Goal: Task Accomplishment & Management: Use online tool/utility

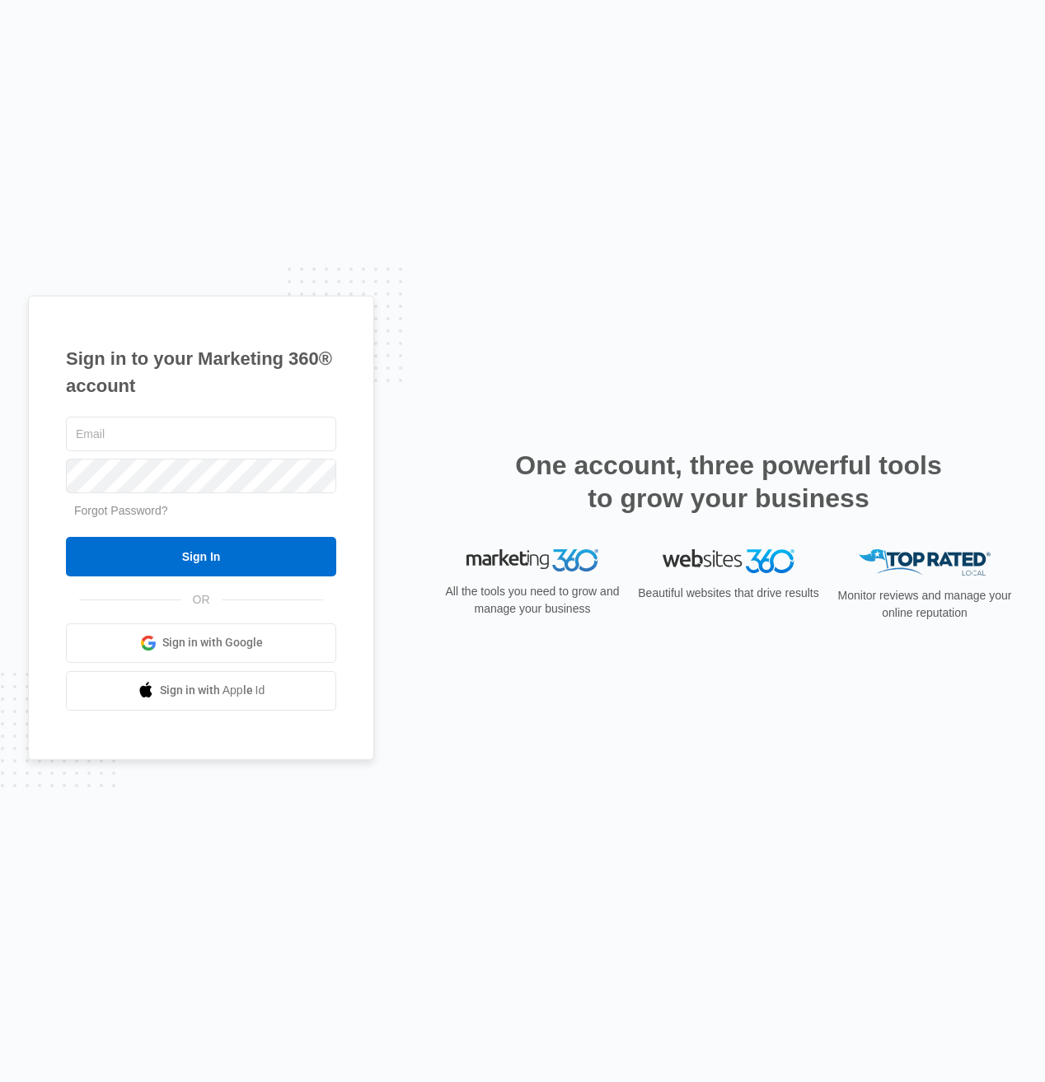
click at [166, 642] on span "Sign in with Google" at bounding box center [212, 642] width 100 height 17
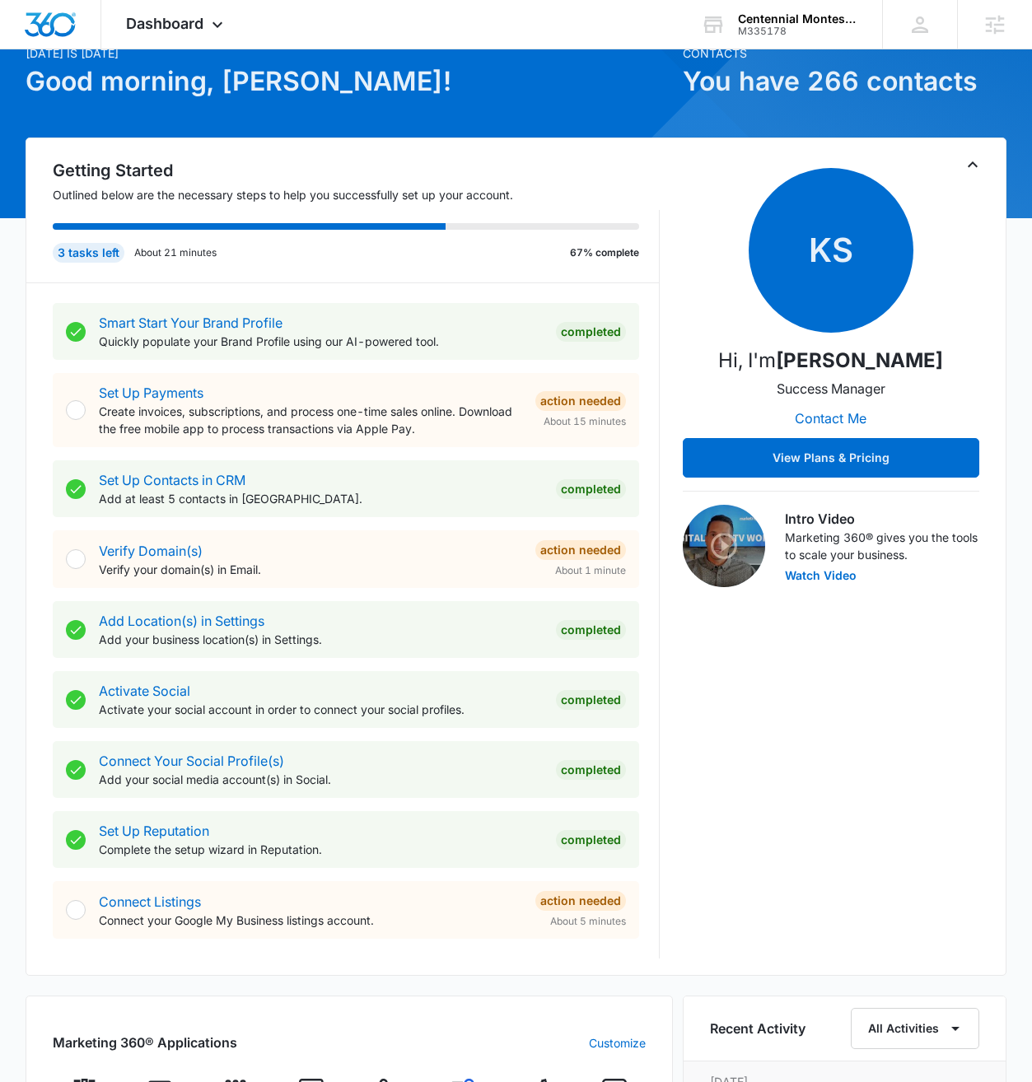
scroll to position [79, 0]
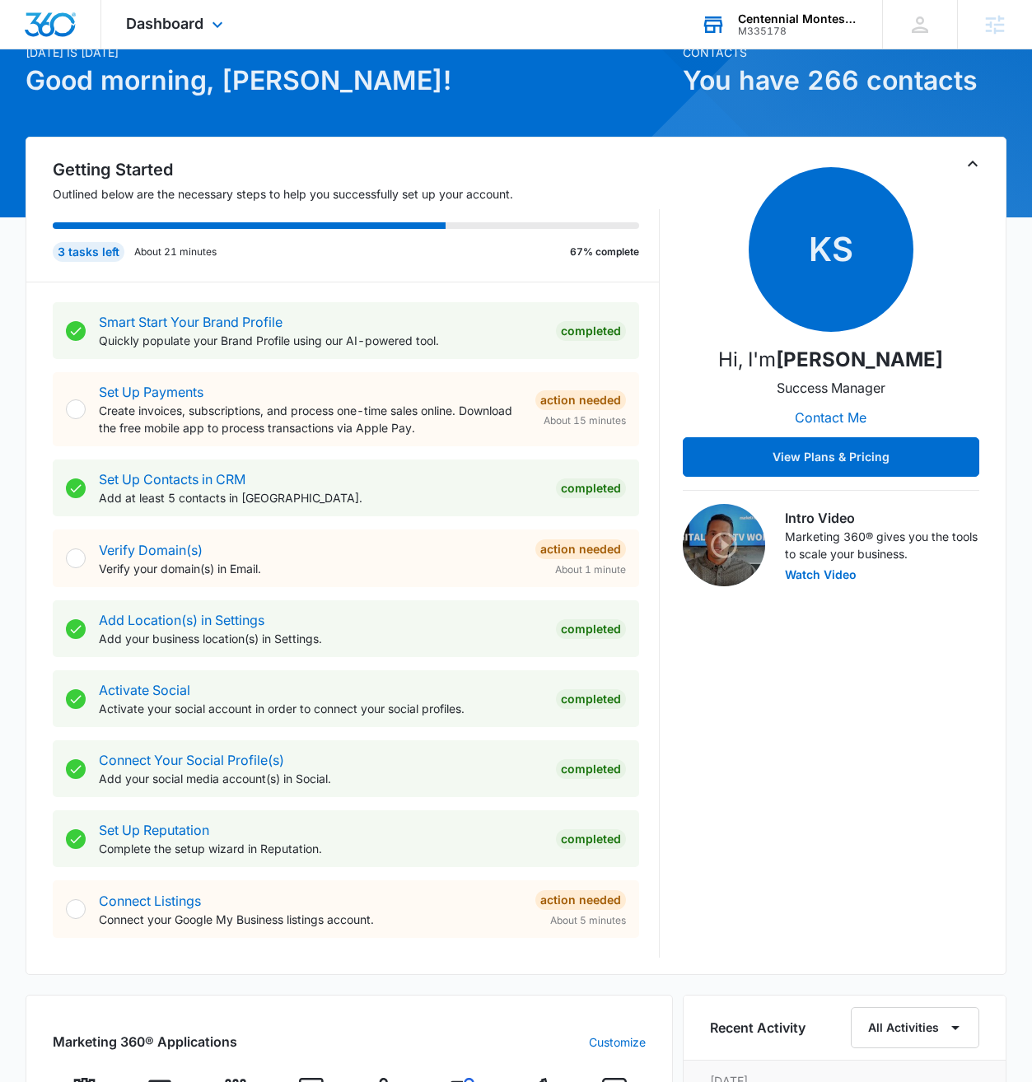
click at [775, 30] on div "M335178" at bounding box center [798, 32] width 120 height 12
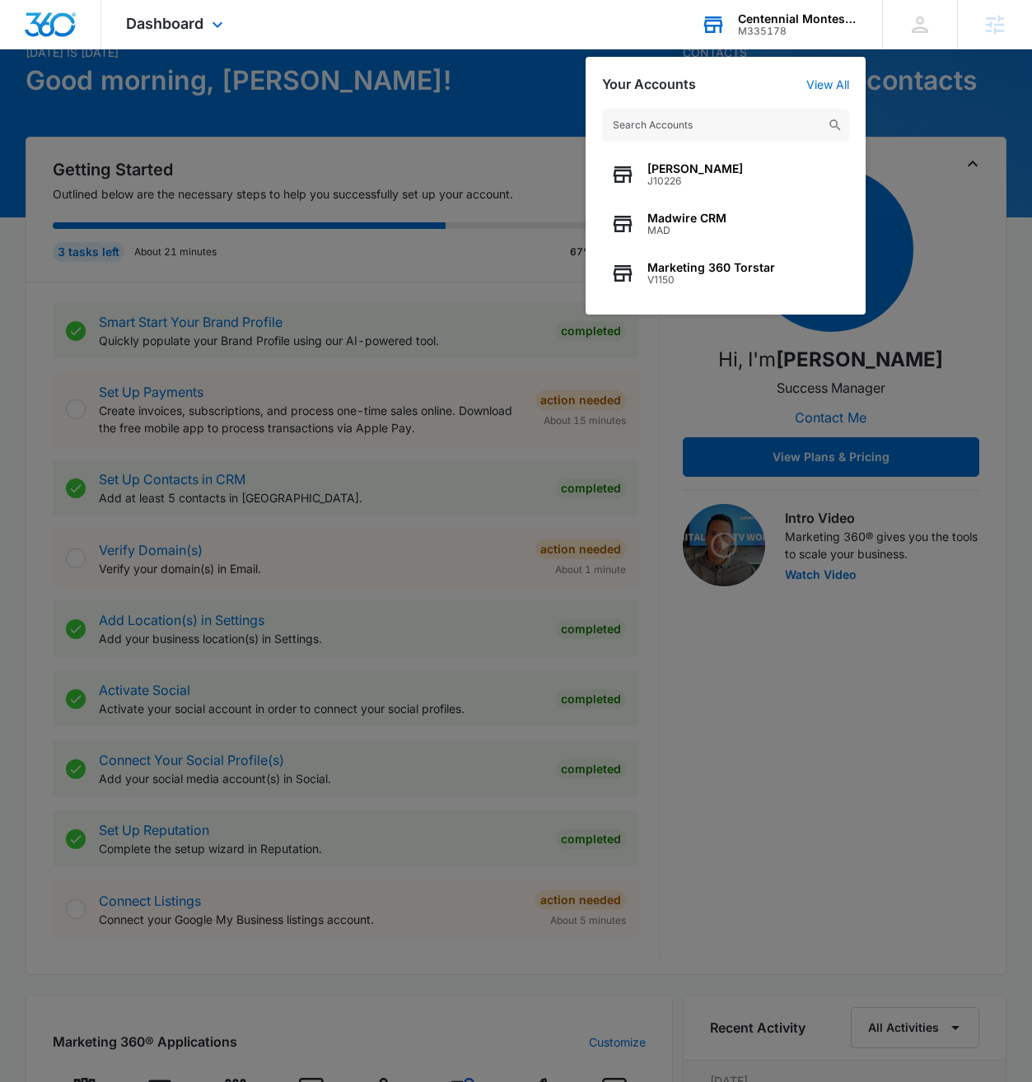
click at [680, 126] on input "text" at bounding box center [725, 125] width 247 height 33
type input "[URL][DOMAIN_NAME]"
paste input "A1AN6567314c5d2701a2585"
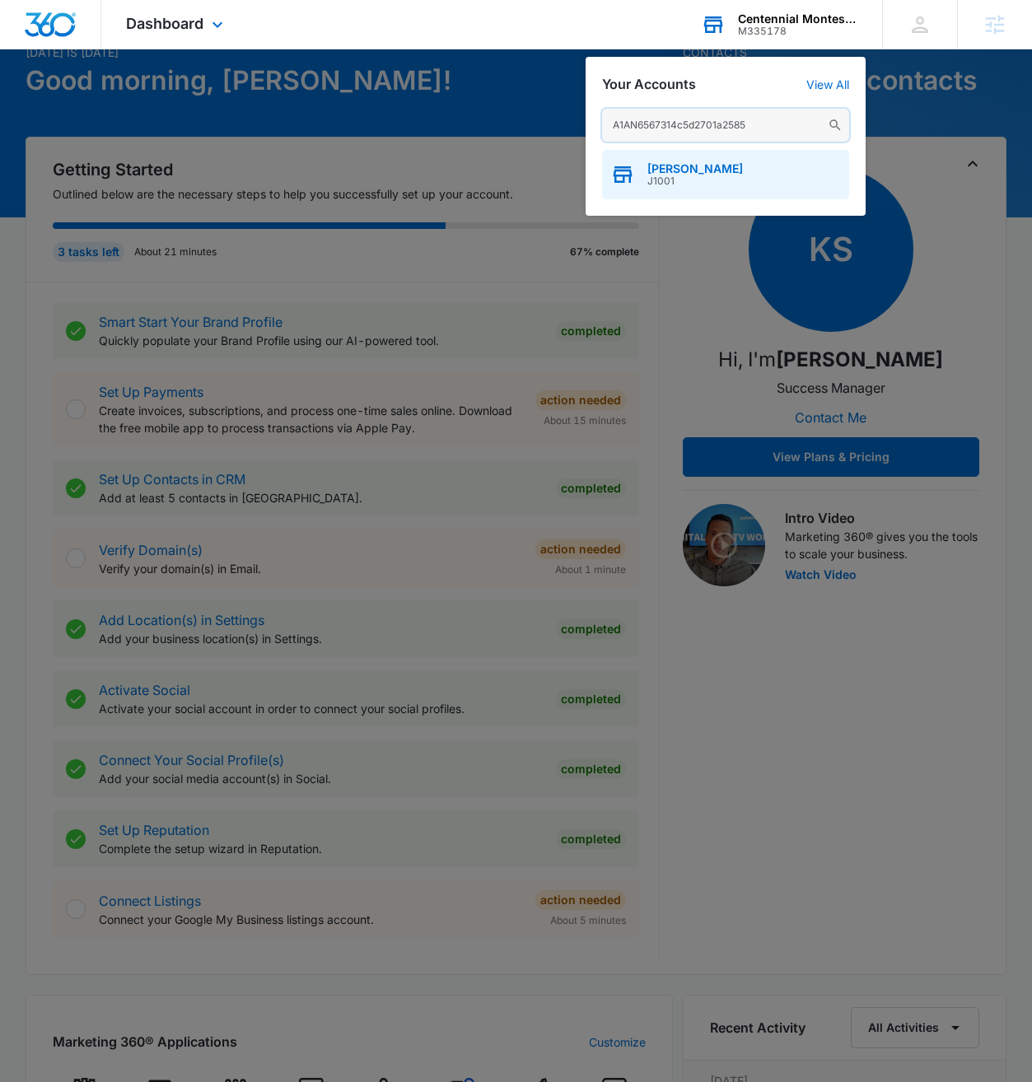
type input "A1AN6567314c5d2701a2585"
click at [691, 172] on span "[PERSON_NAME]" at bounding box center [695, 168] width 96 height 13
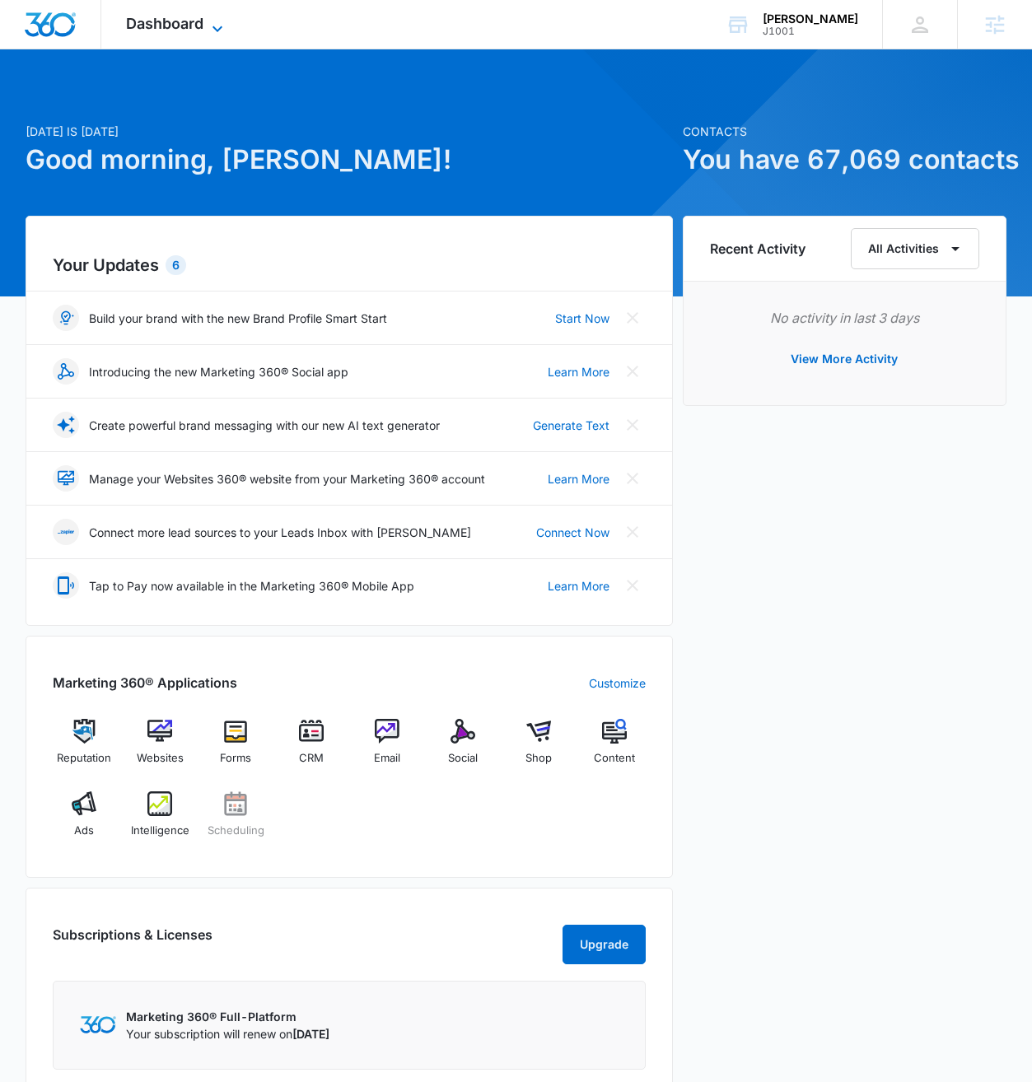
click at [180, 28] on span "Dashboard" at bounding box center [164, 23] width 77 height 17
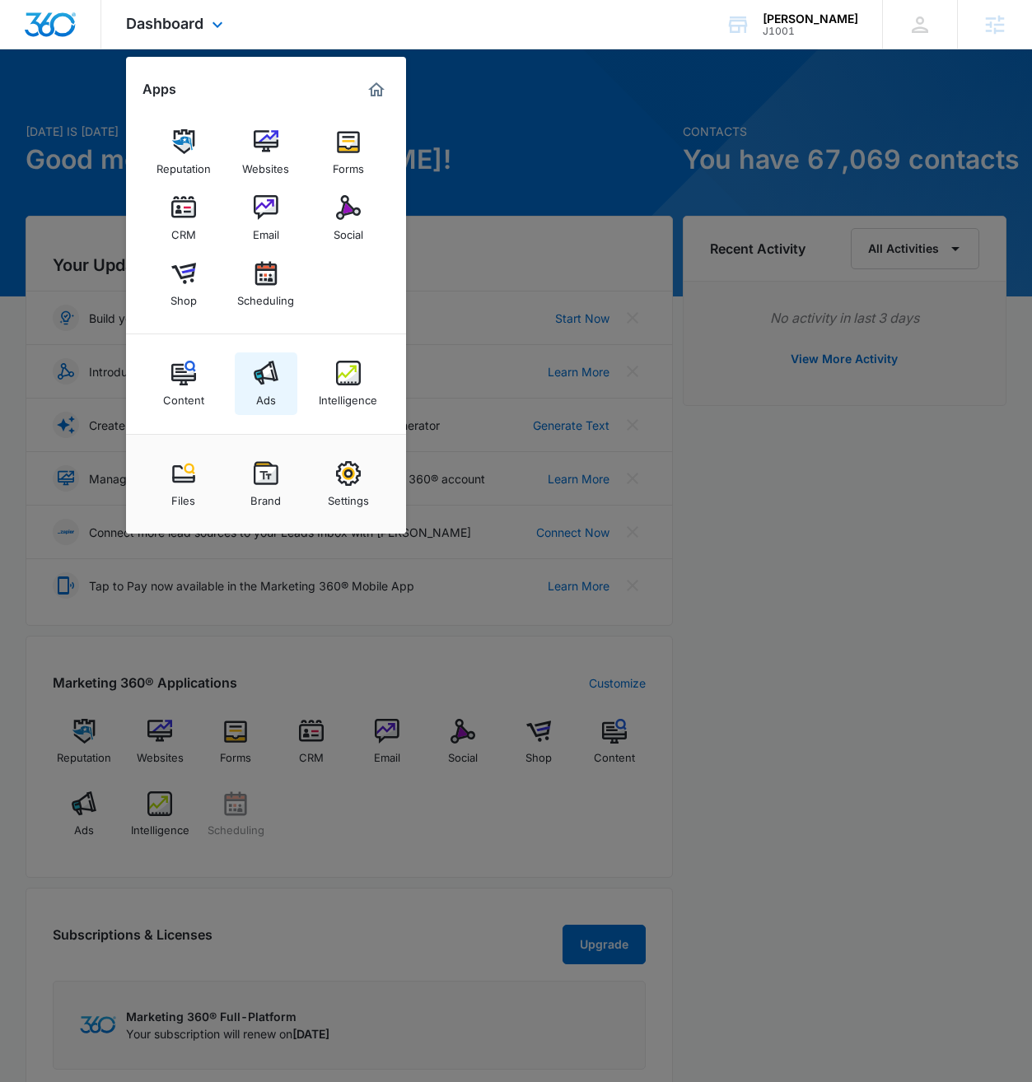
click at [249, 390] on link "Ads" at bounding box center [266, 384] width 63 height 63
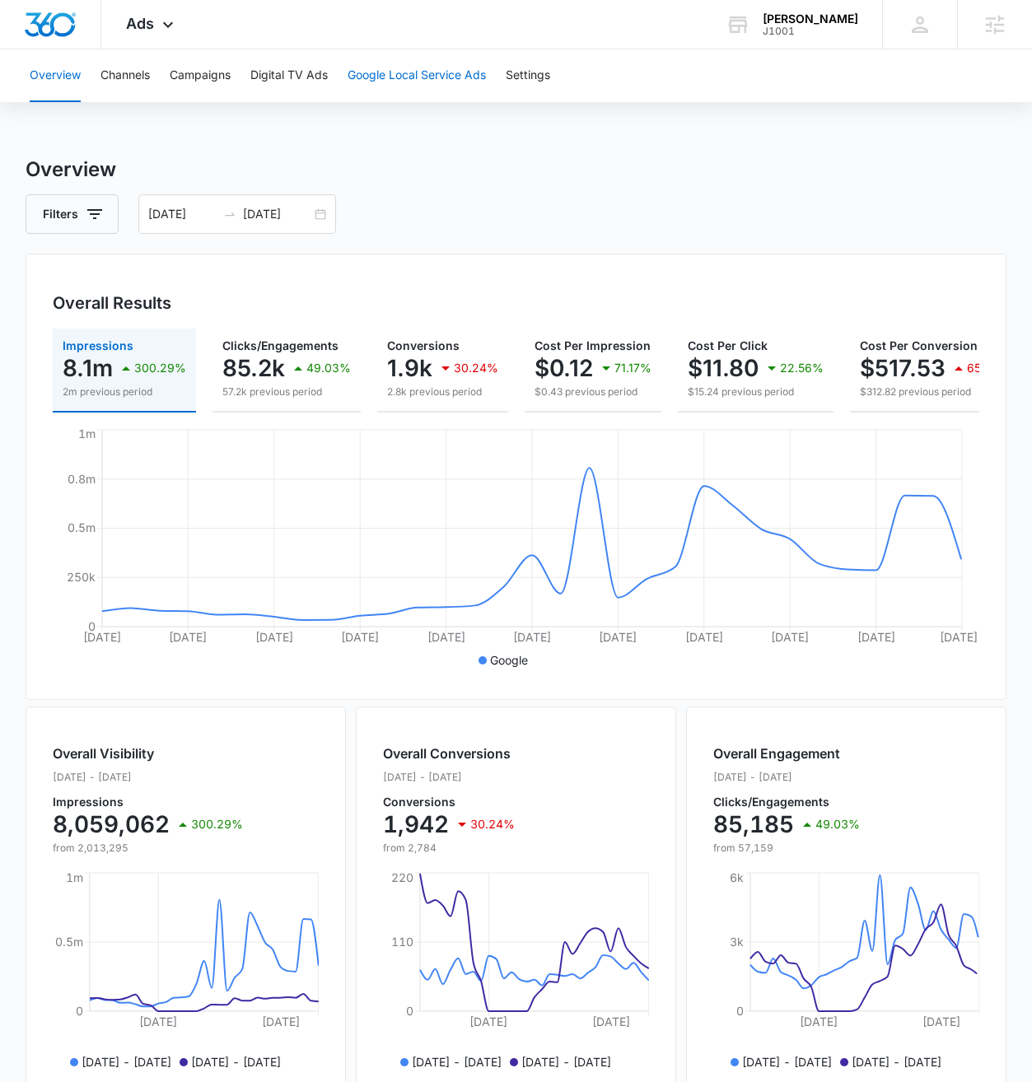
click at [405, 79] on button "Google Local Service Ads" at bounding box center [417, 75] width 138 height 53
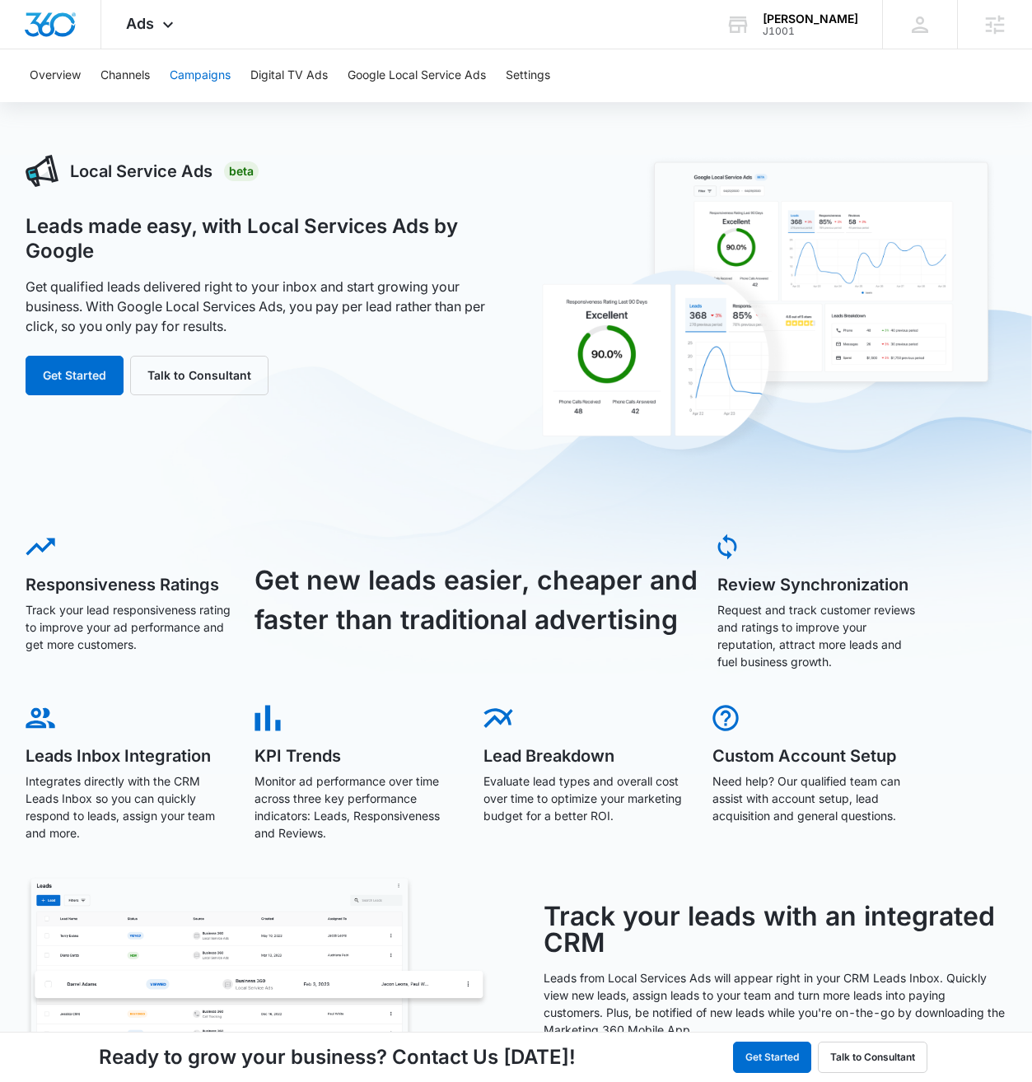
click at [211, 68] on button "Campaigns" at bounding box center [200, 75] width 61 height 53
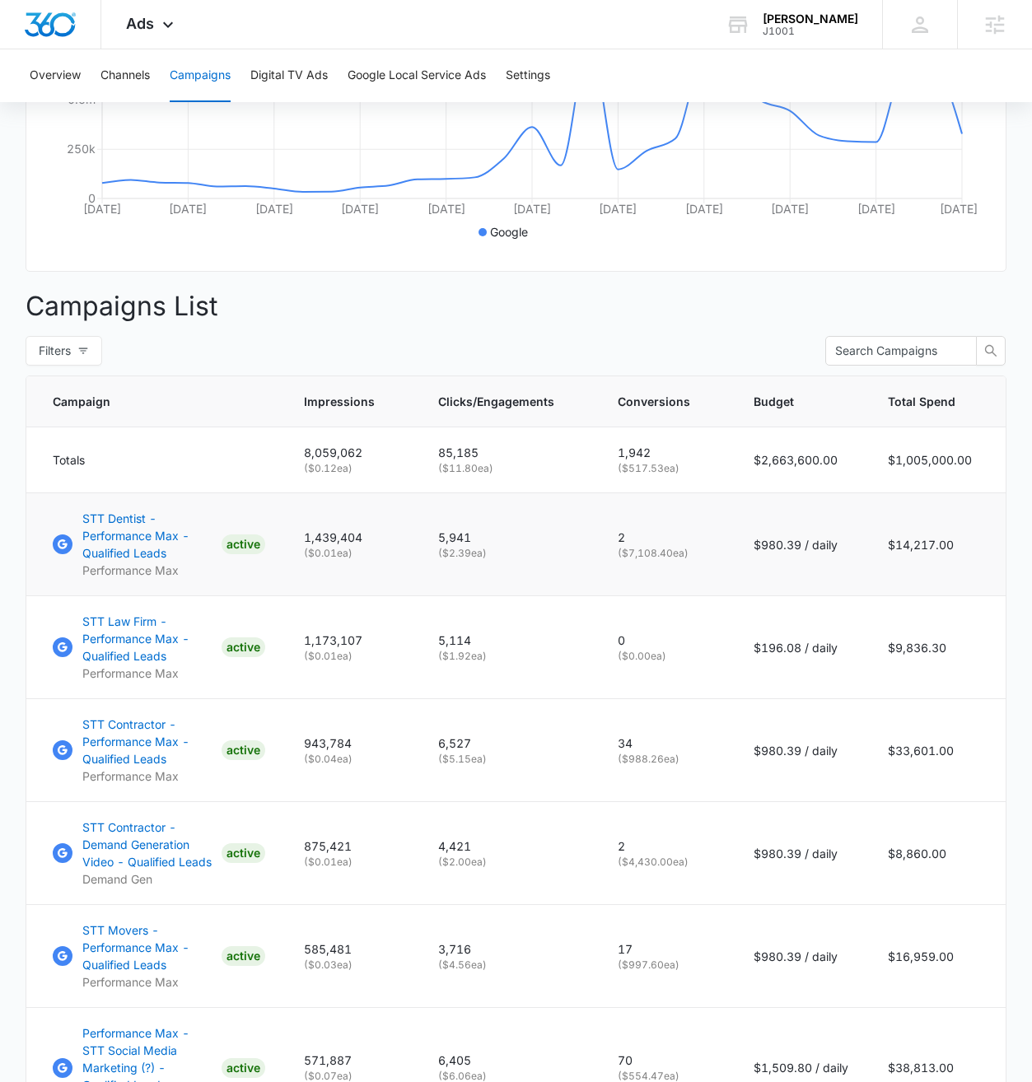
scroll to position [435, 0]
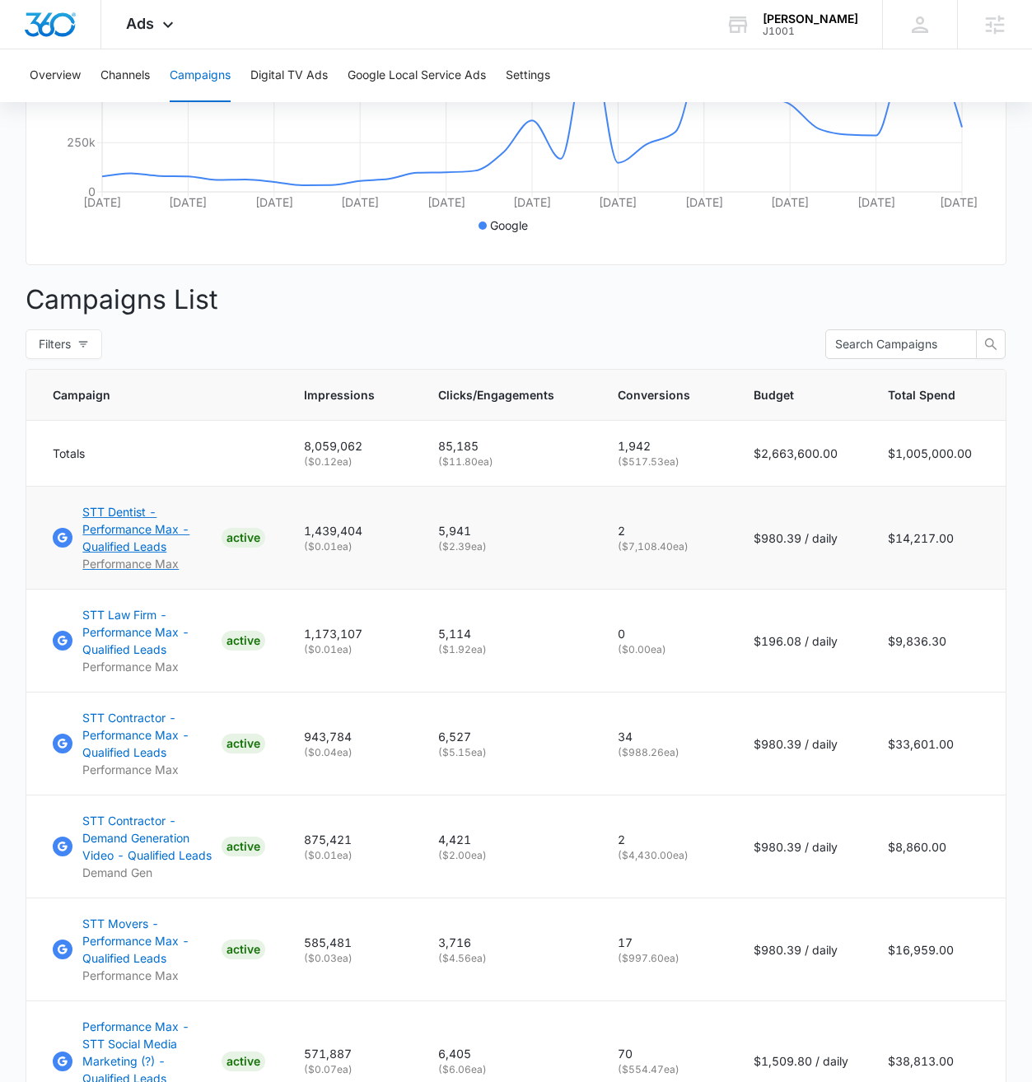
click at [102, 526] on p "STT Dentist - Performance Max - Qualified Leads" at bounding box center [148, 529] width 132 height 52
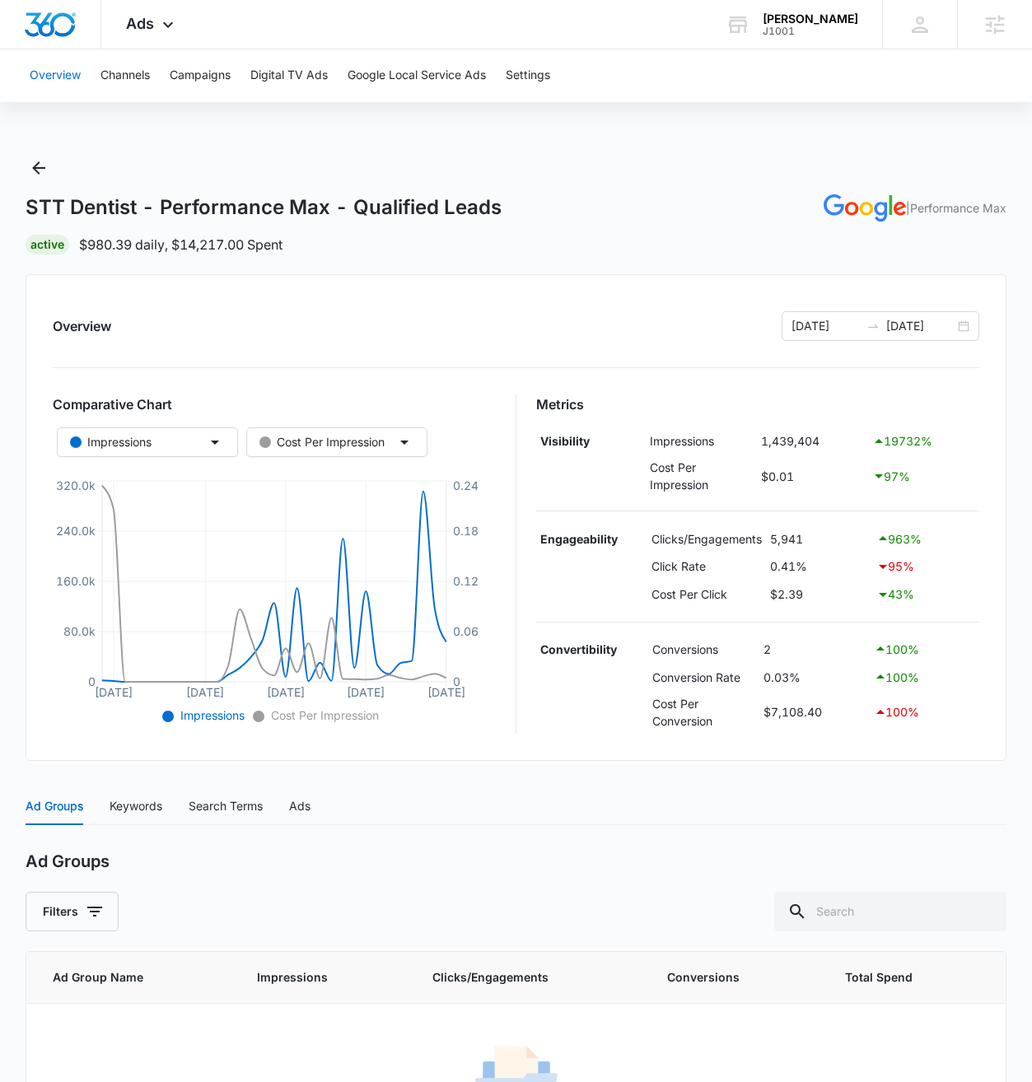
click at [62, 82] on button "Overview" at bounding box center [55, 75] width 51 height 53
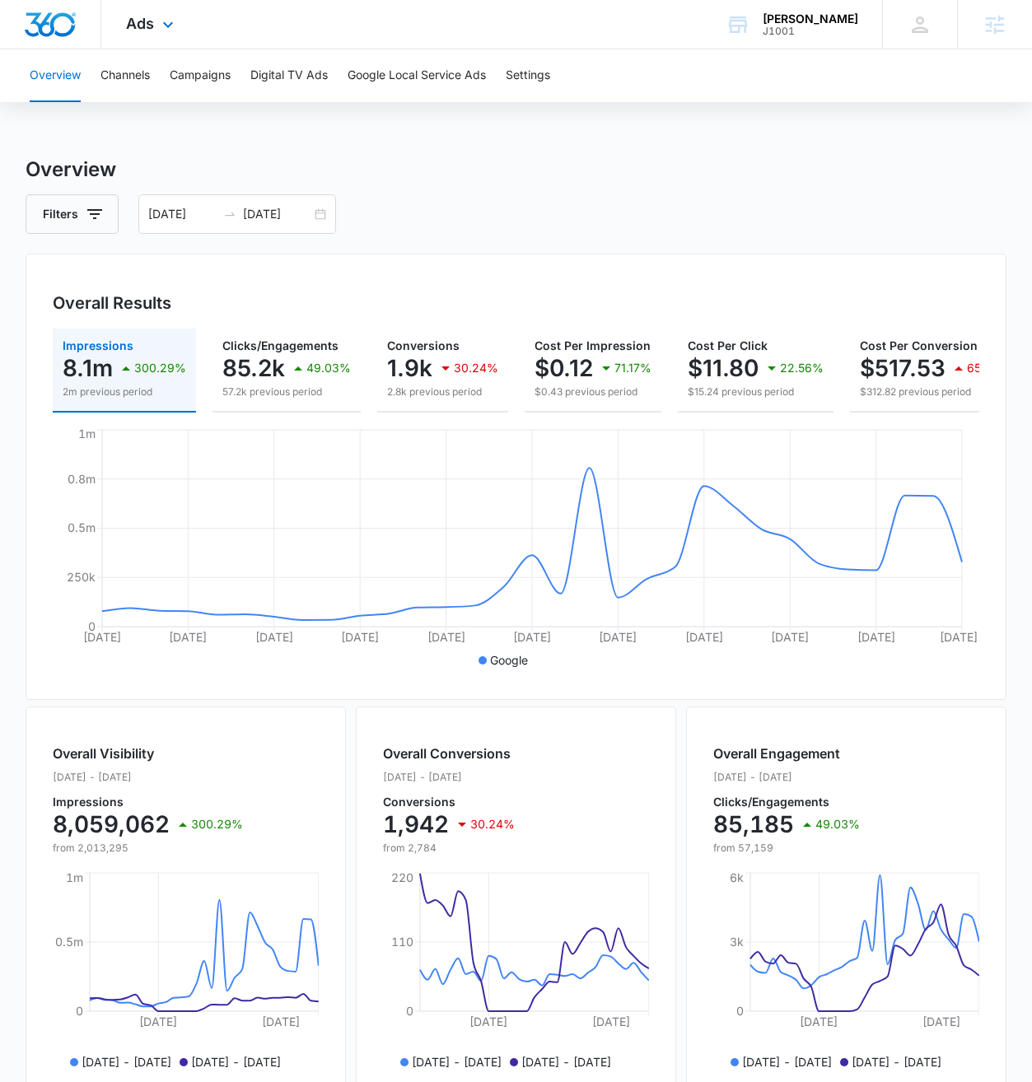
click at [157, 26] on div "Ads Apps Reputation Websites Forms CRM Email Social Shop Scheduling Content Ads…" at bounding box center [151, 24] width 101 height 49
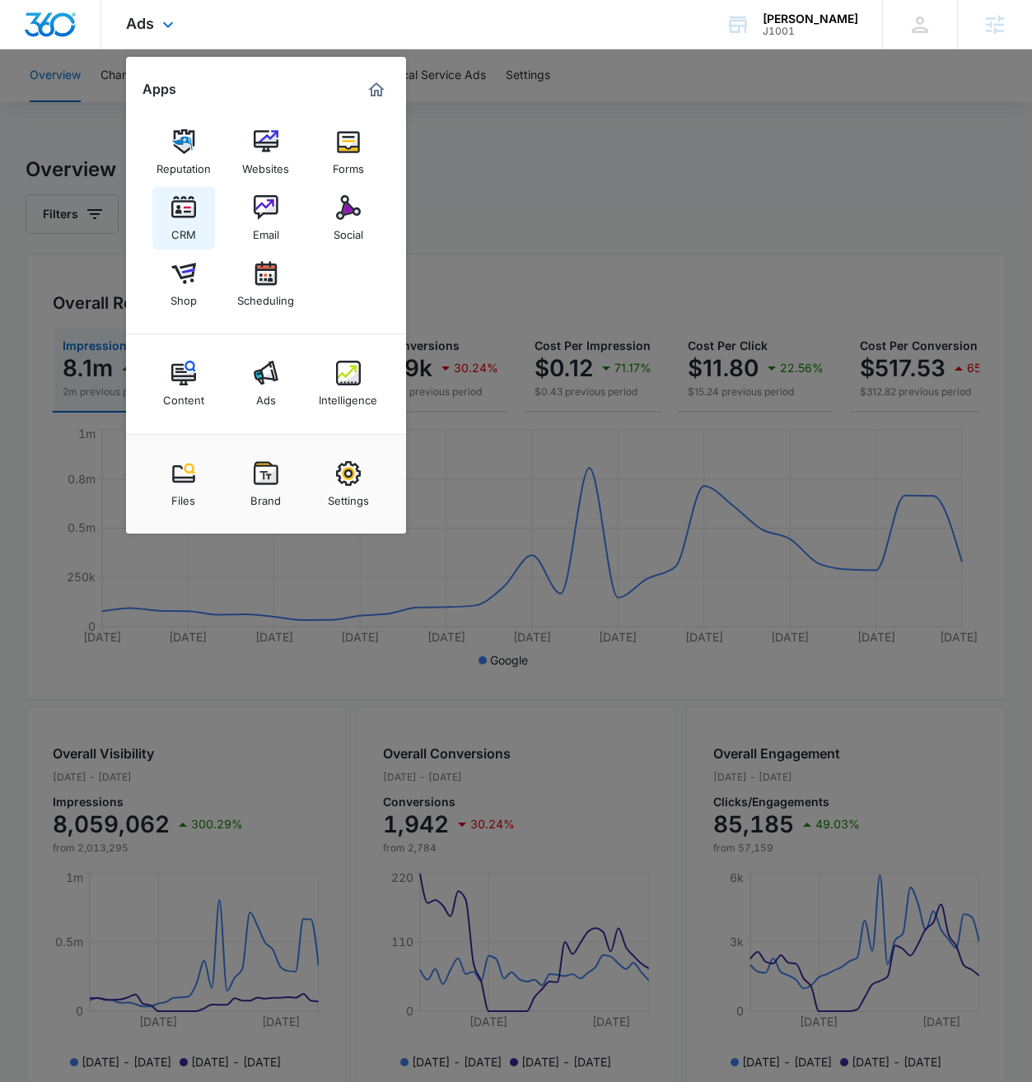
click at [183, 215] on img at bounding box center [183, 207] width 25 height 25
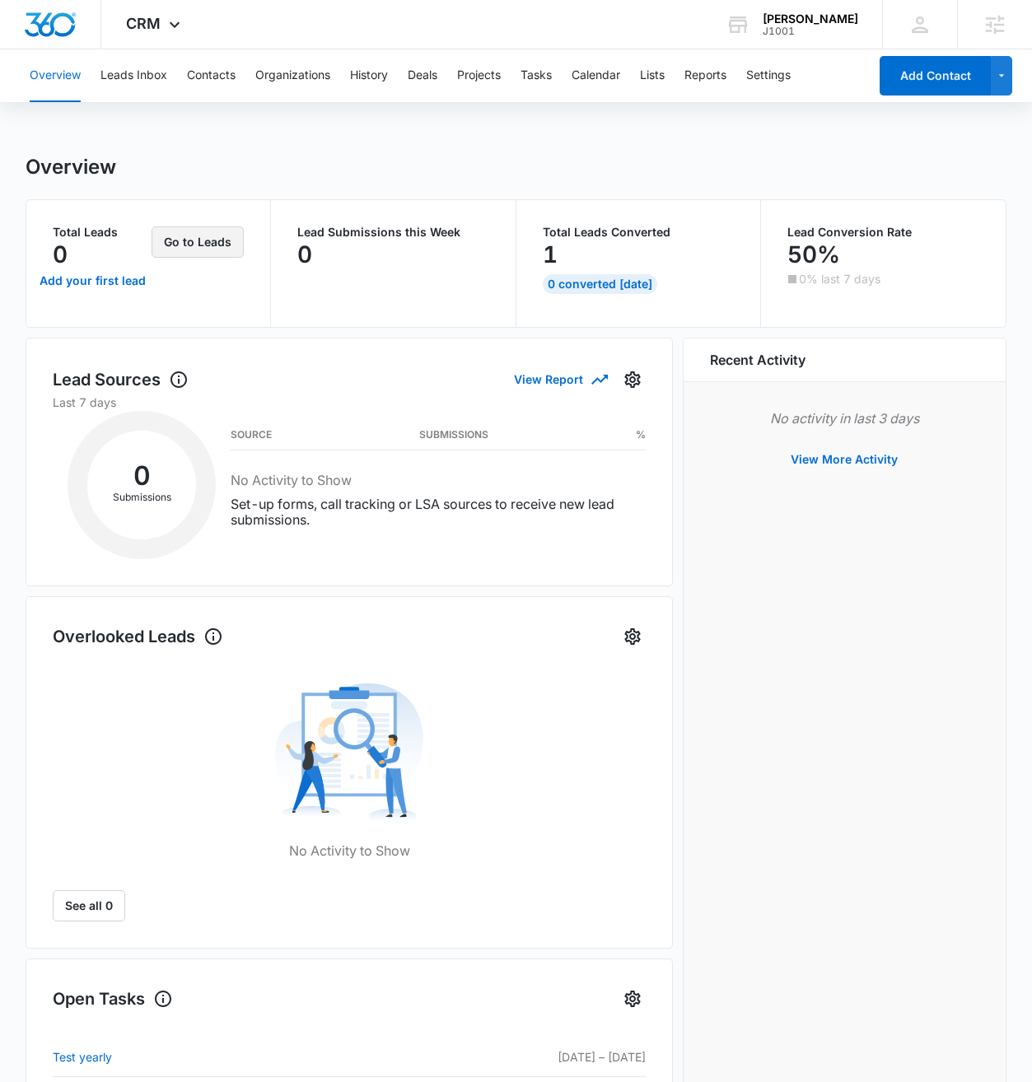
click at [190, 241] on button "Go to Leads" at bounding box center [198, 242] width 92 height 31
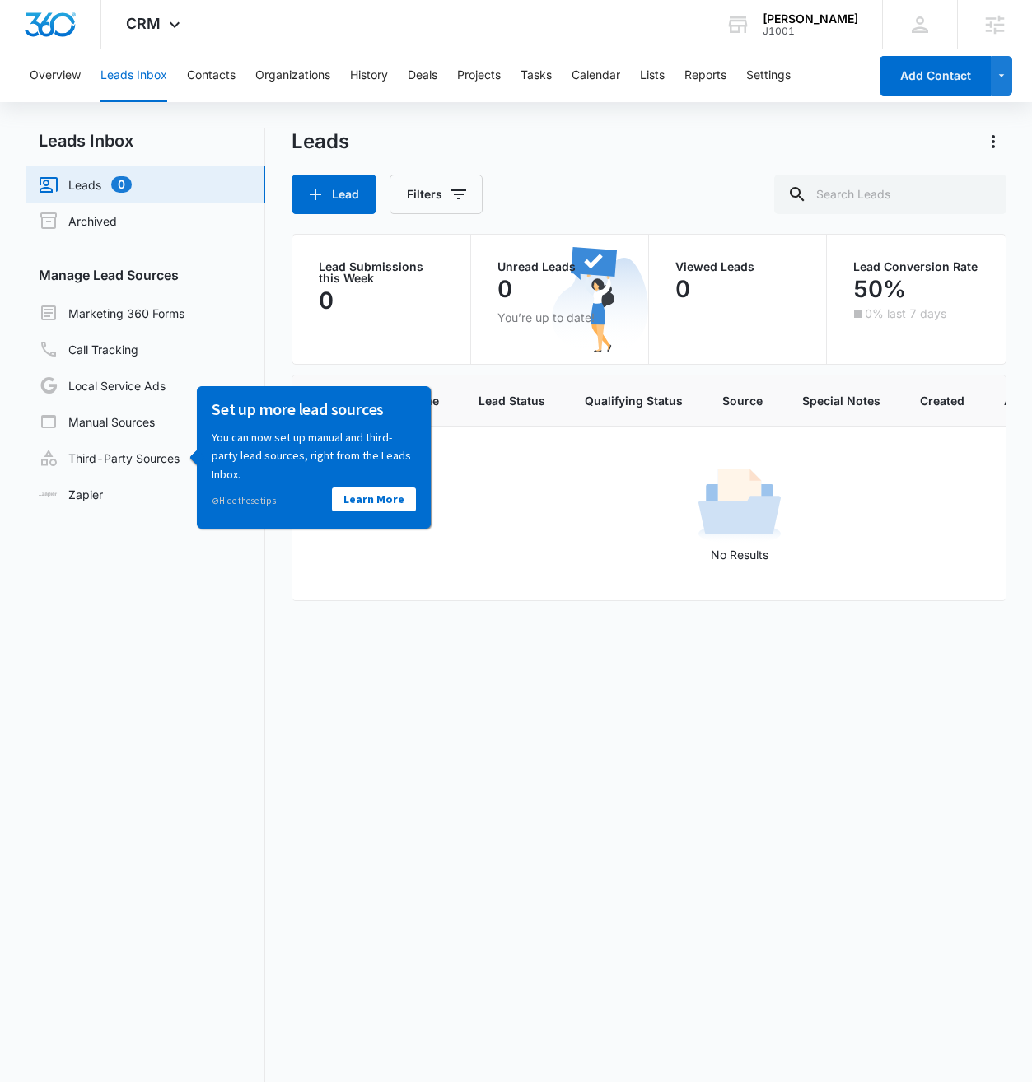
click at [144, 565] on nav "Leads Inbox Leads 0 Archived Manage Lead Sources Marketing 360 Forms Call Track…" at bounding box center [146, 665] width 240 height 1073
click at [97, 389] on link "Local Service Ads" at bounding box center [102, 386] width 127 height 20
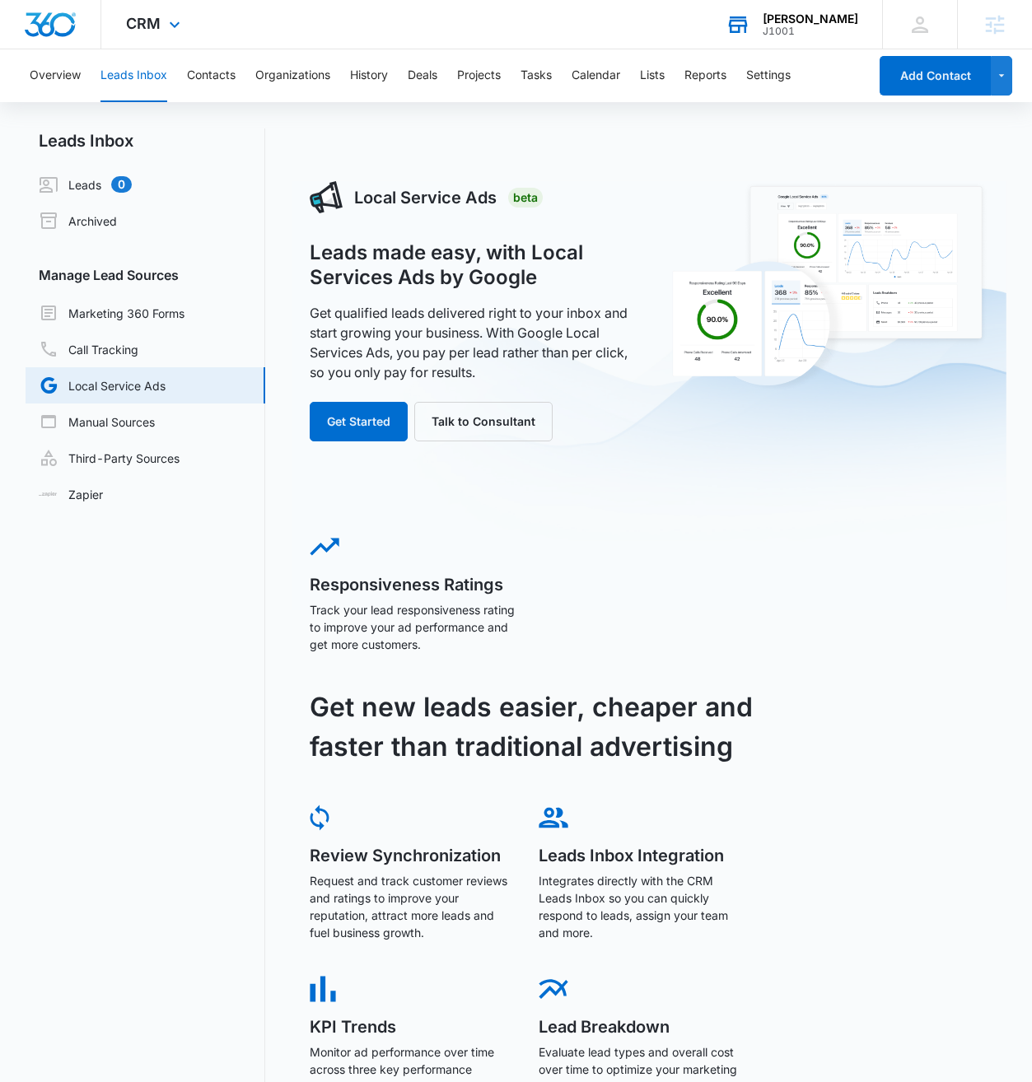
click at [809, 30] on div "J1001" at bounding box center [811, 32] width 96 height 12
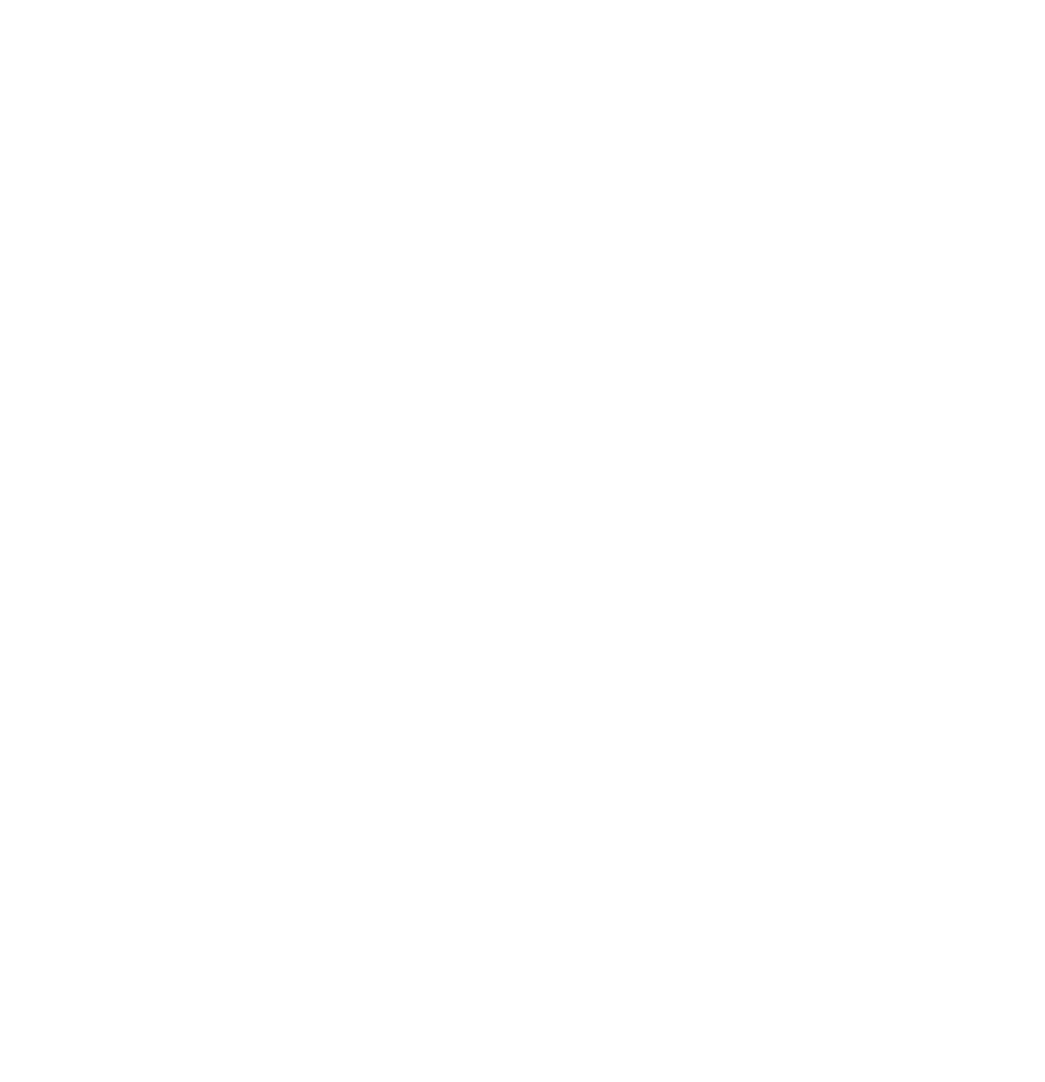
click at [0, 0] on span "Sign in with Google" at bounding box center [0, 0] width 0 height 0
